Goal: Find specific page/section: Find specific page/section

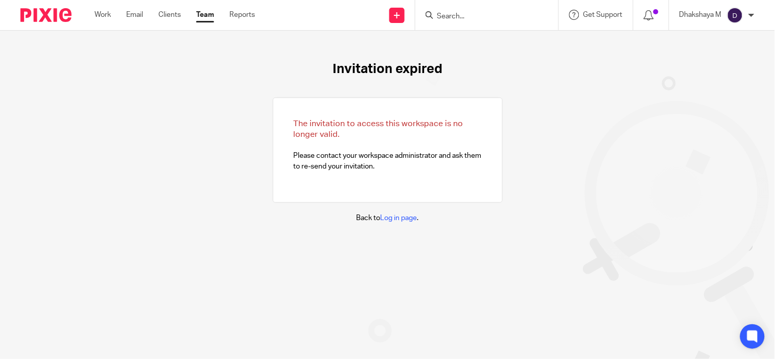
click at [458, 24] on div at bounding box center [486, 15] width 143 height 30
click at [457, 21] on div at bounding box center [486, 15] width 143 height 30
click at [455, 17] on input "Search" at bounding box center [482, 16] width 92 height 9
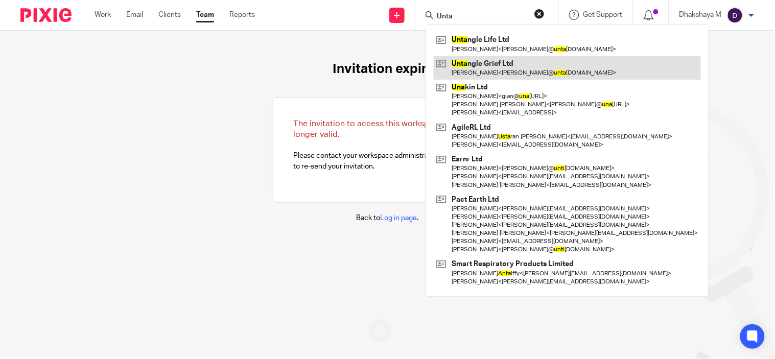
type input "Unta"
click at [460, 64] on link at bounding box center [567, 67] width 267 height 23
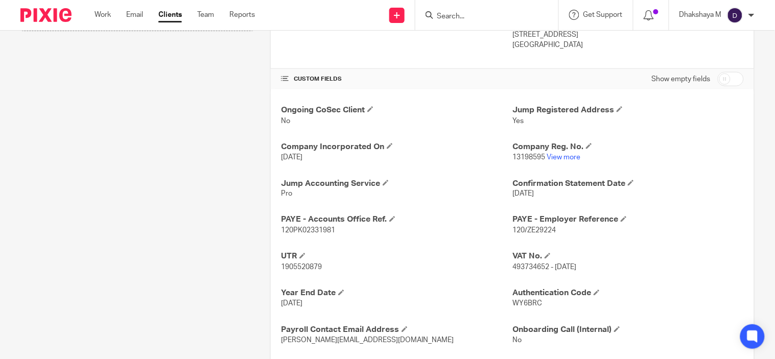
scroll to position [363, 0]
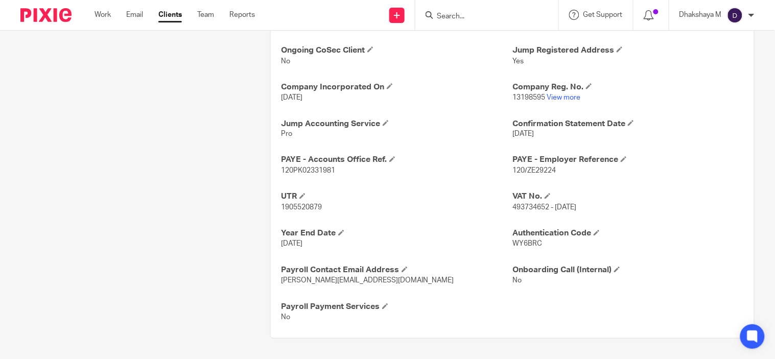
click at [533, 207] on span "493734652 - [DATE]" at bounding box center [544, 207] width 64 height 7
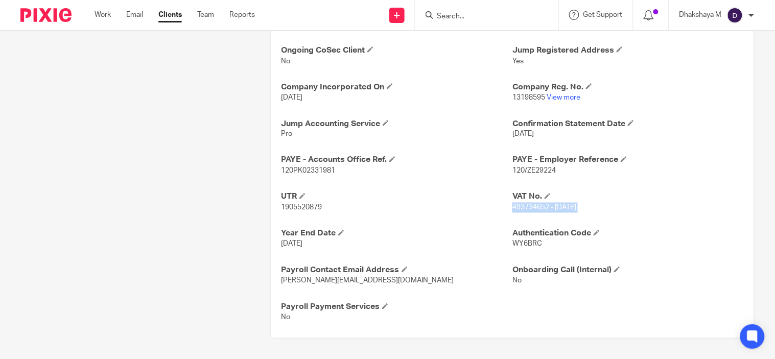
click at [533, 207] on span "493734652 - [DATE]" at bounding box center [544, 207] width 64 height 7
